Goal: Information Seeking & Learning: Learn about a topic

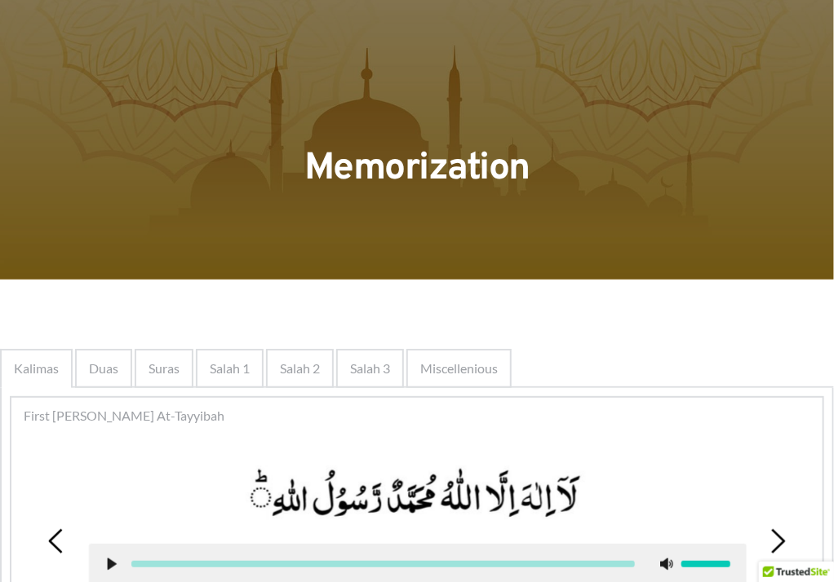
click at [111, 365] on span "Duas" at bounding box center [103, 369] width 29 height 20
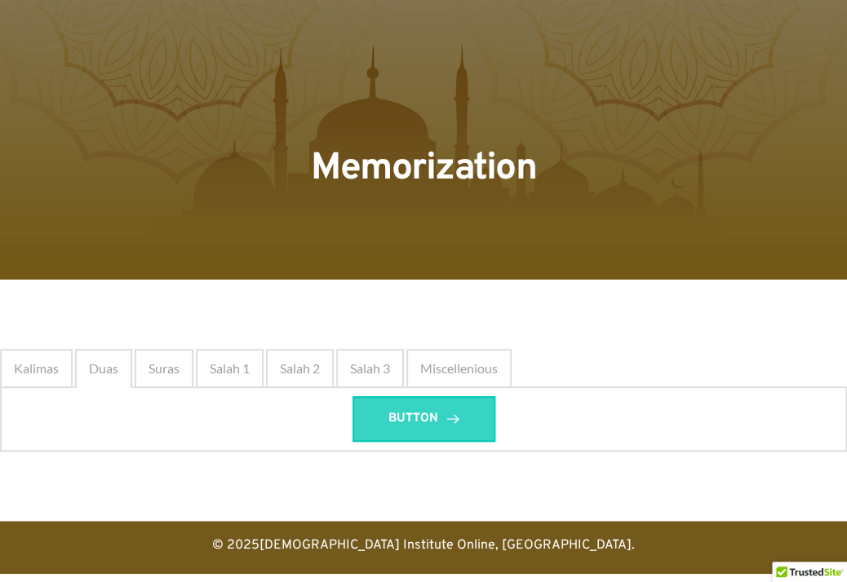
click at [394, 421] on span "BUTTON" at bounding box center [413, 419] width 50 height 20
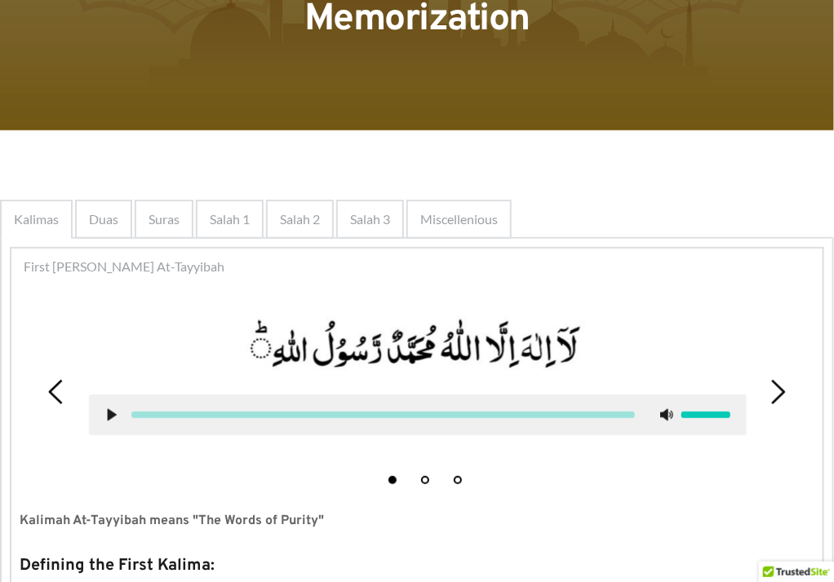
scroll to position [233, 0]
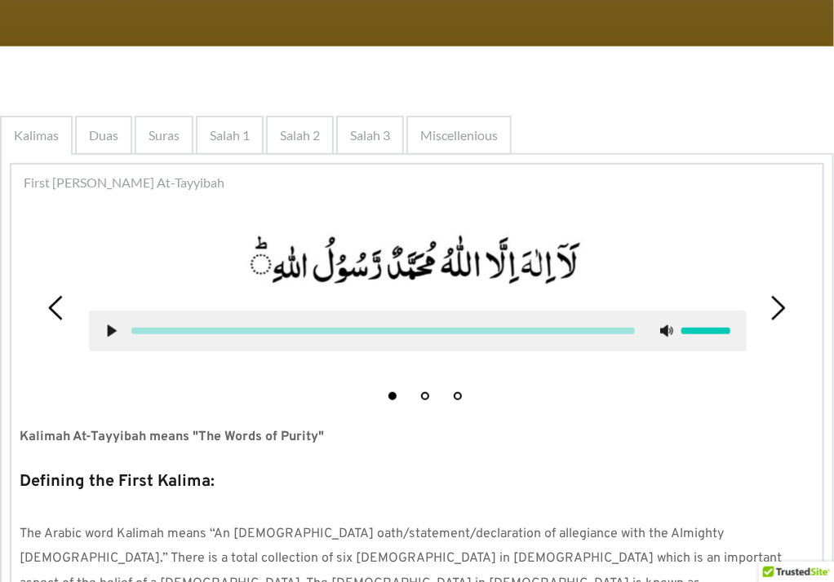
click at [113, 143] on span "Duas" at bounding box center [103, 136] width 29 height 20
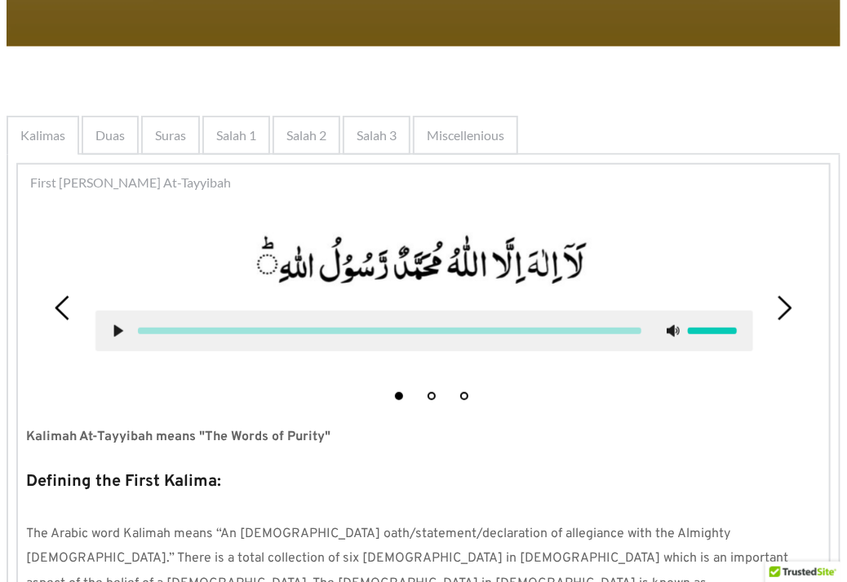
scroll to position [0, 0]
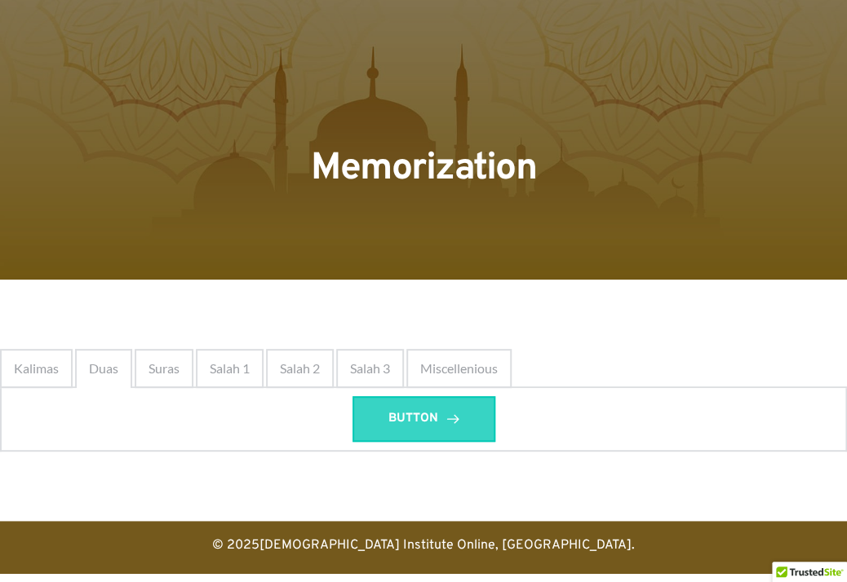
click at [424, 420] on span "BUTTON" at bounding box center [413, 419] width 50 height 20
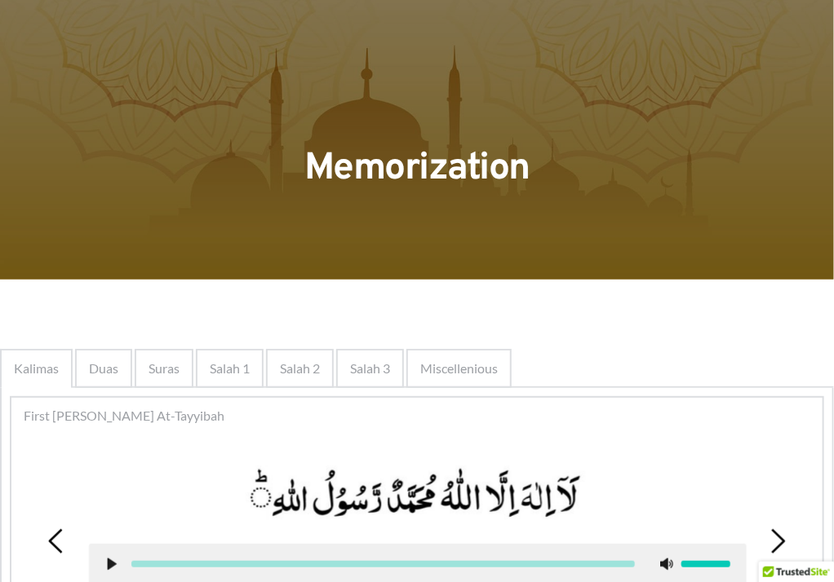
click at [115, 370] on span "Duas" at bounding box center [103, 369] width 29 height 20
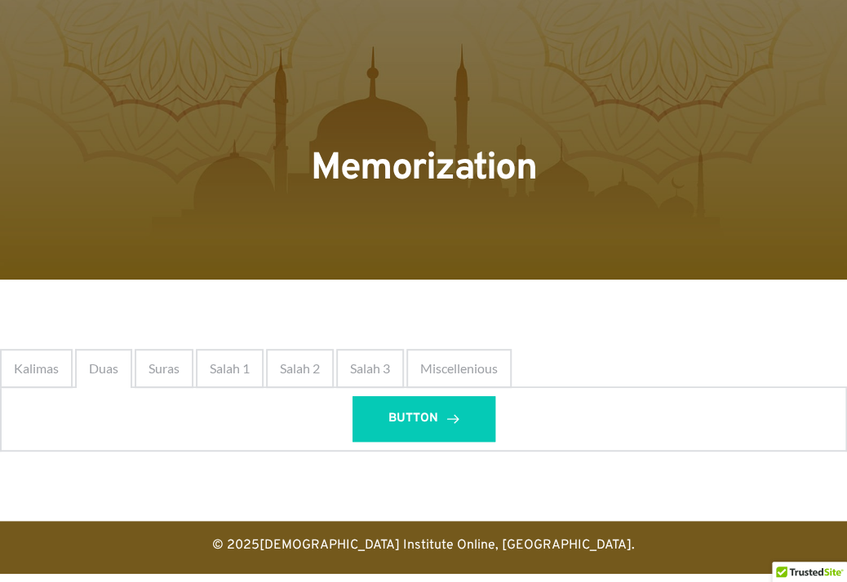
click at [114, 369] on span "Duas" at bounding box center [103, 369] width 29 height 20
click at [114, 368] on span "Duas" at bounding box center [103, 369] width 29 height 20
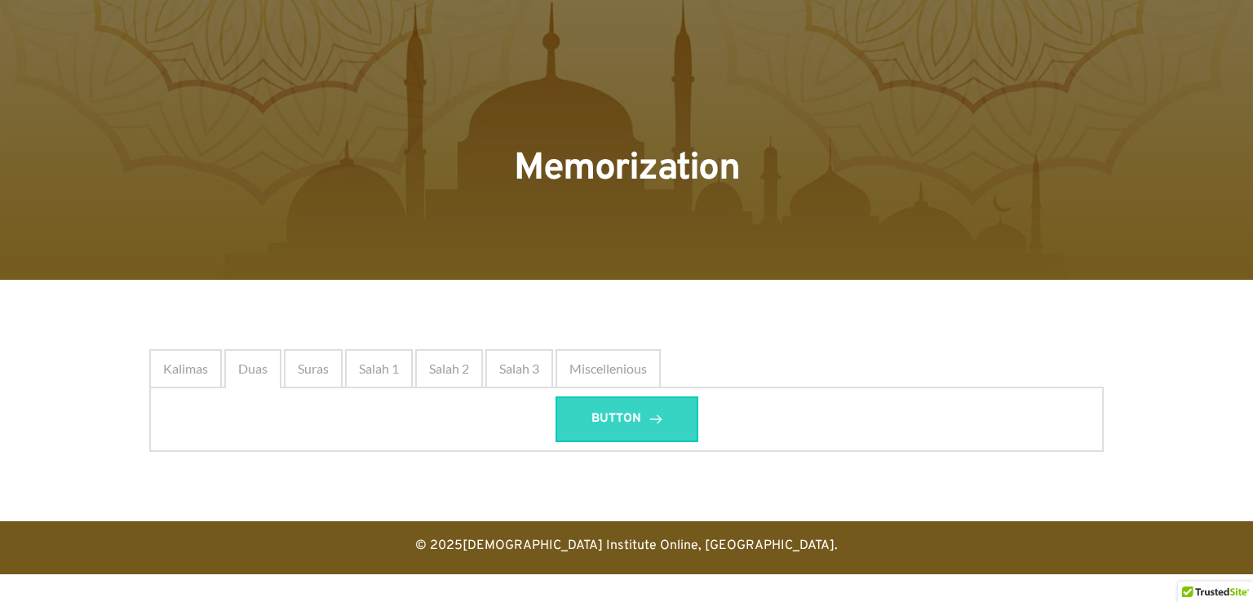
click at [651, 406] on link "BUTTON" at bounding box center [626, 419] width 143 height 46
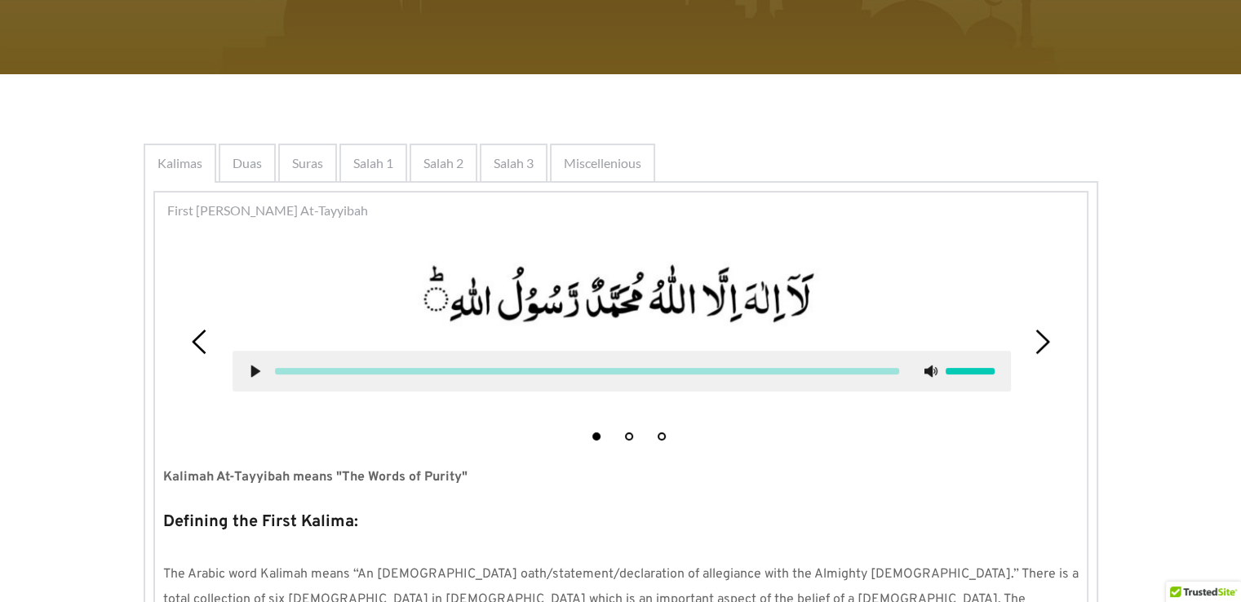
scroll to position [299, 0]
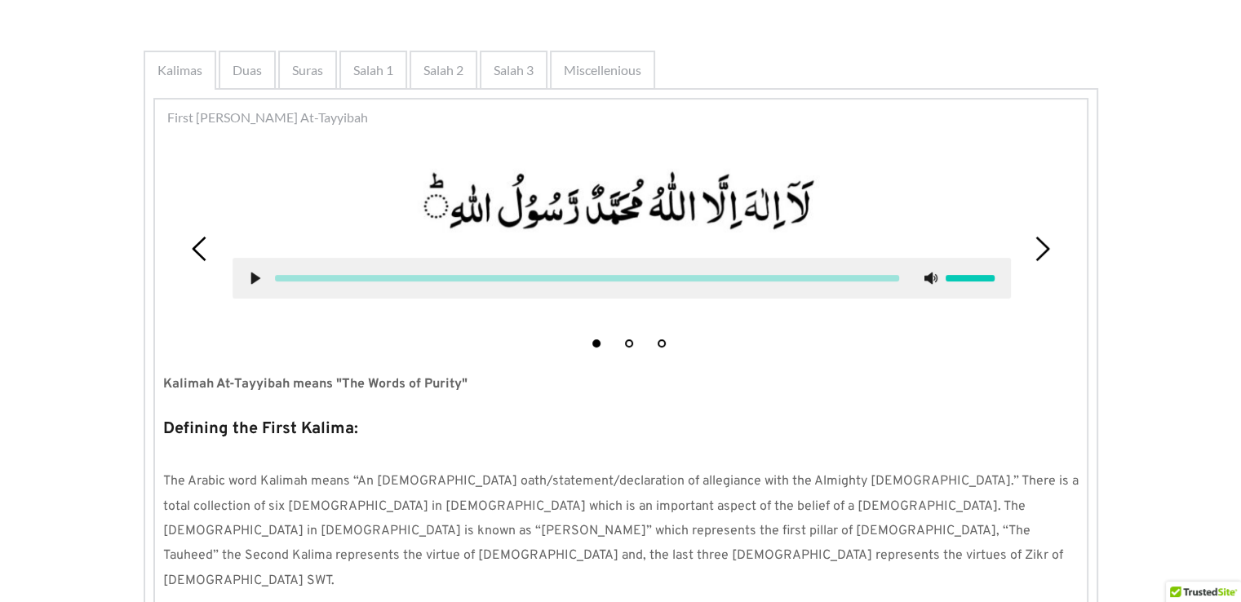
click at [216, 86] on li "Kalimas" at bounding box center [180, 70] width 73 height 39
click at [248, 86] on div "Duas" at bounding box center [247, 70] width 57 height 39
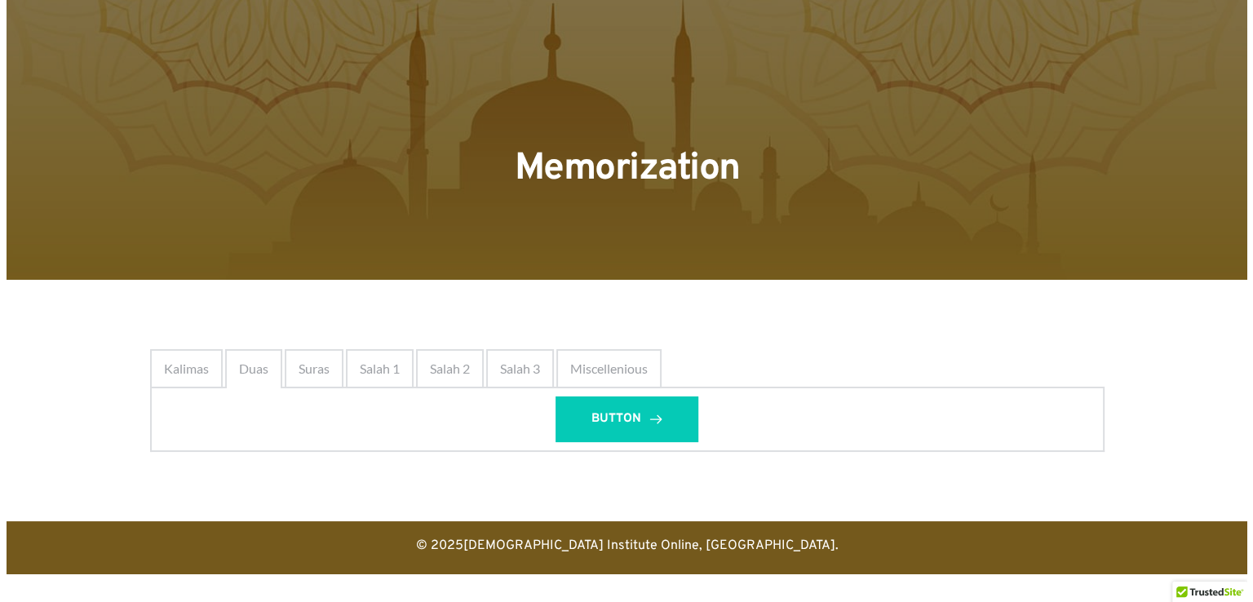
scroll to position [0, 0]
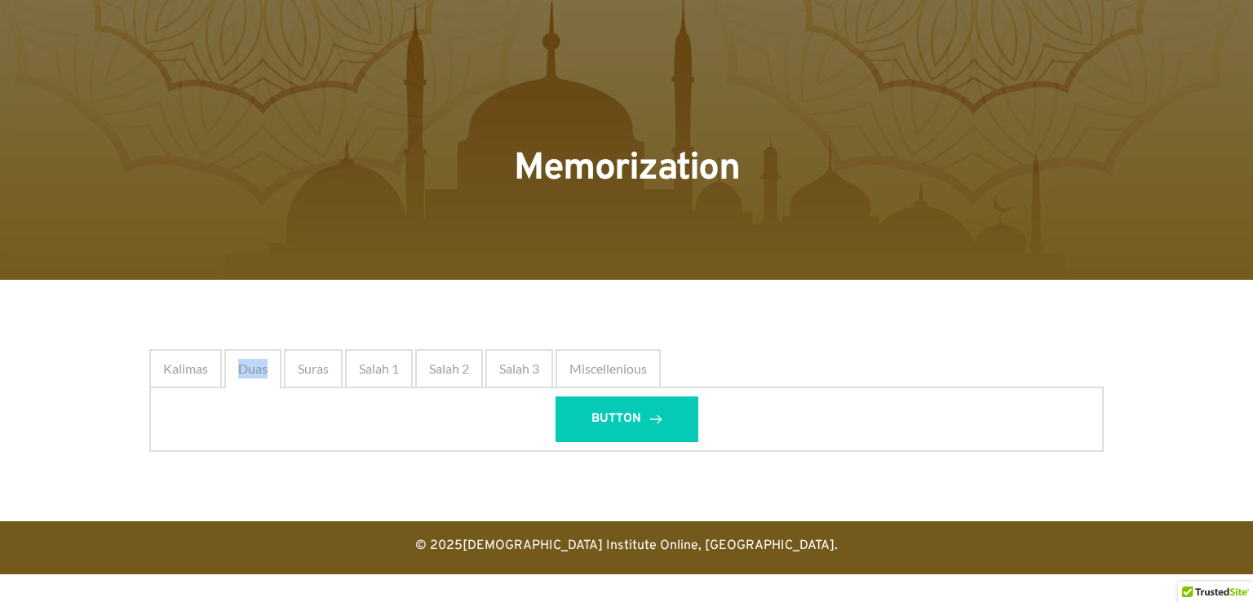
click at [248, 81] on div at bounding box center [626, 140] width 1253 height 280
click at [662, 408] on link "BUTTON" at bounding box center [626, 419] width 143 height 46
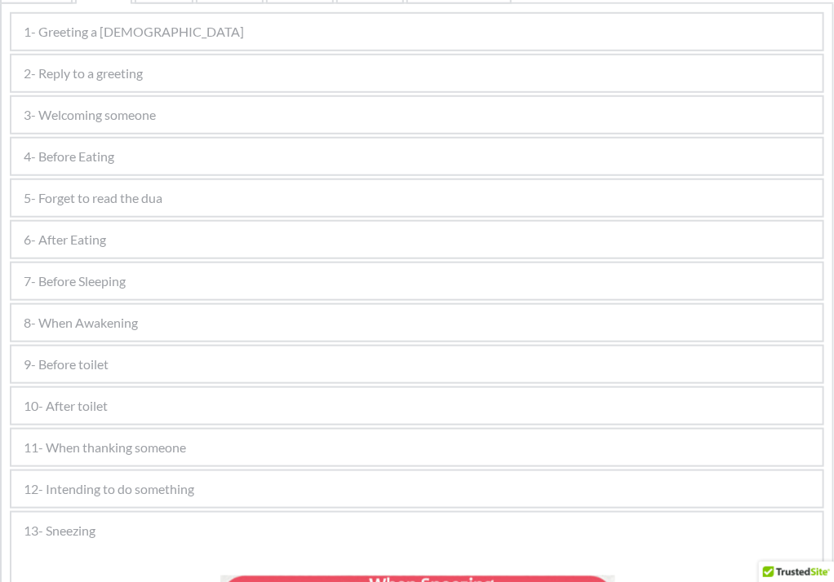
scroll to position [378, 0]
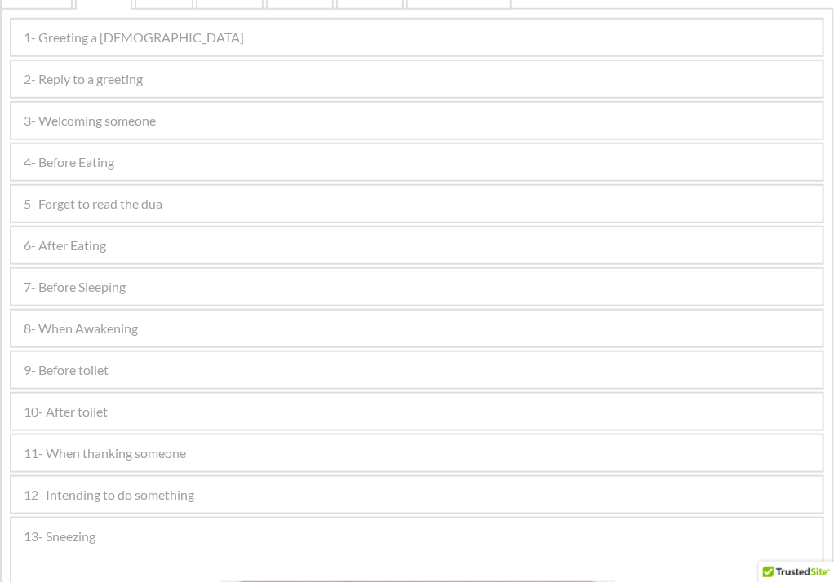
click at [126, 364] on div "9- Before toilet" at bounding box center [416, 370] width 811 height 36
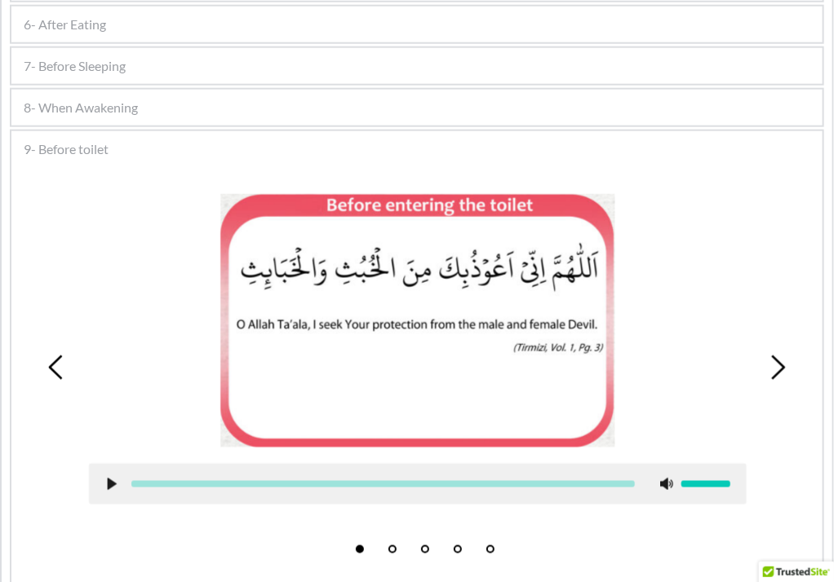
scroll to position [596, 0]
